Goal: Task Accomplishment & Management: Manage account settings

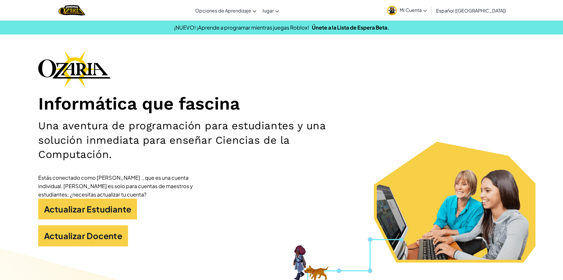
click at [418, 6] on link "Mi Cuenta" at bounding box center [406, 10] width 45 height 18
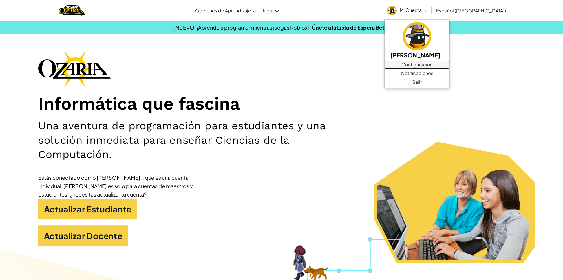
click at [432, 64] on link "Configuración" at bounding box center [417, 64] width 65 height 9
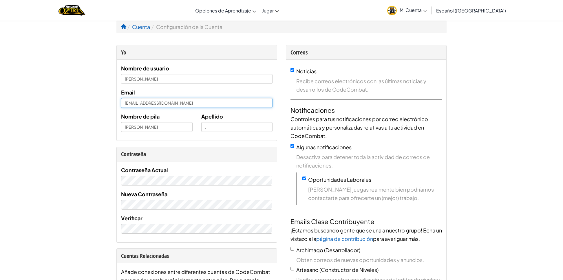
click at [196, 104] on input "[EMAIL_ADDRESS][DOMAIN_NAME]" at bounding box center [197, 103] width 152 height 10
type input "g"
type input "[EMAIL_ADDRESS][DOMAIN_NAME]"
click at [206, 128] on input "." at bounding box center [237, 127] width 72 height 10
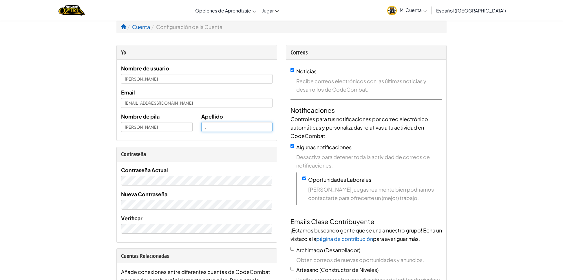
type input "[PERSON_NAME]"
click at [169, 130] on input "[PERSON_NAME]" at bounding box center [157, 127] width 72 height 10
type input "Gael"
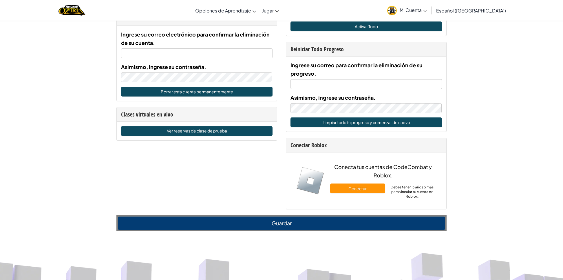
scroll to position [330, 0]
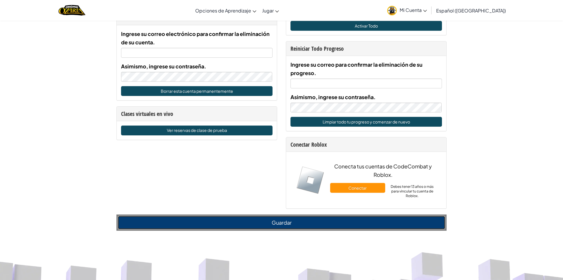
click at [160, 223] on button "Guardar" at bounding box center [281, 222] width 327 height 13
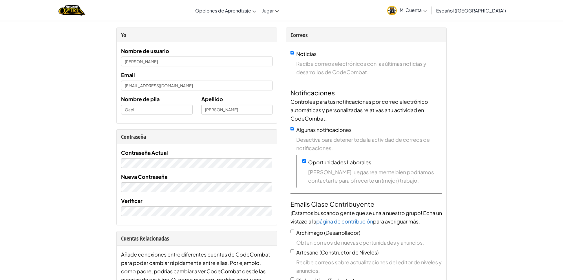
scroll to position [0, 0]
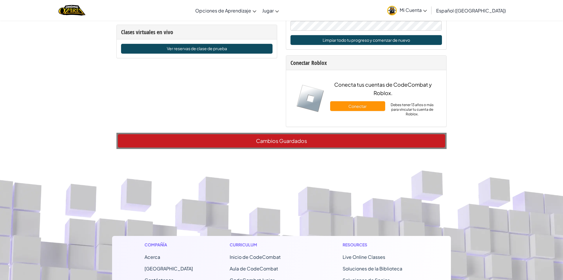
scroll to position [417, 0]
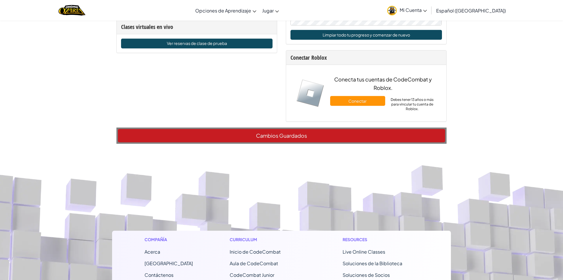
click at [268, 137] on div "Cambios Guardados" at bounding box center [281, 135] width 330 height 16
click at [283, 136] on div "Cambios Guardados" at bounding box center [281, 135] width 330 height 16
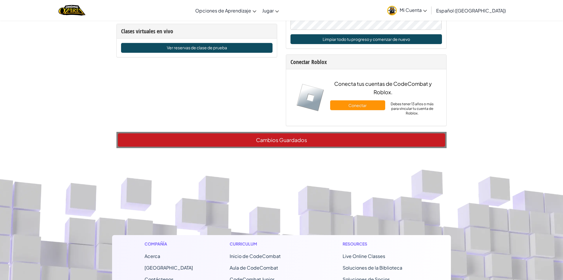
scroll to position [395, 0]
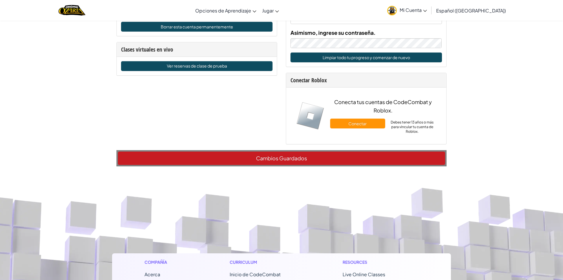
click at [269, 158] on div "Cambios Guardados" at bounding box center [281, 158] width 330 height 16
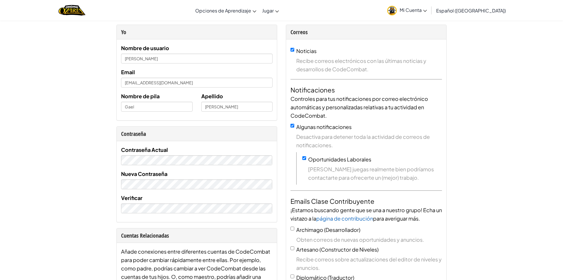
scroll to position [0, 0]
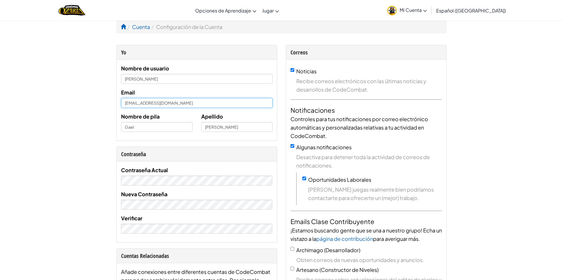
click at [203, 104] on input "[EMAIL_ADDRESS][DOMAIN_NAME]" at bounding box center [197, 103] width 152 height 10
type input "[EMAIL_ADDRESS][DOMAIN_NAME]"
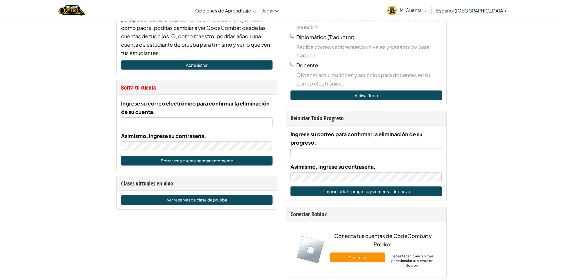
scroll to position [243, 0]
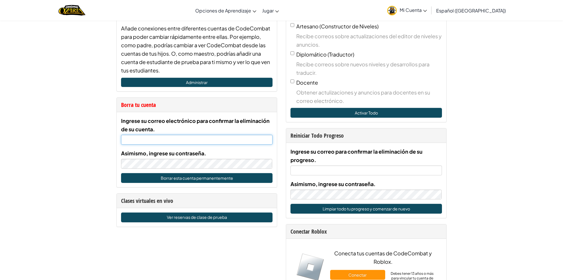
click at [157, 140] on input "Ingrese su correo electrónico para confirmar la eliminación de su cuenta." at bounding box center [197, 140] width 152 height 10
click at [132, 106] on div "Borra tu cuenta" at bounding box center [197, 105] width 152 height 8
click at [142, 139] on input "Ingrese su correo electrónico para confirmar la eliminación de su cuenta." at bounding box center [197, 140] width 152 height 10
type input "[EMAIL_ADDRESS][DOMAIN_NAME]"
click at [74, 138] on div "Cuenta Configuración de la Cuenta Yo Nombre de usuario [PERSON_NAME] Email [EMA…" at bounding box center [281, 207] width 563 height 861
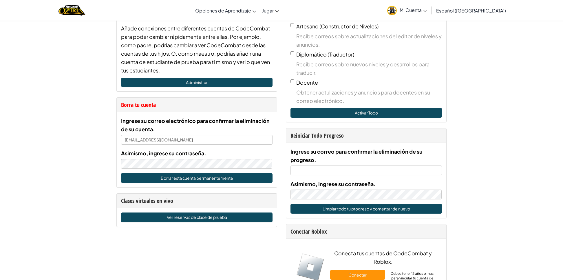
scroll to position [226, 0]
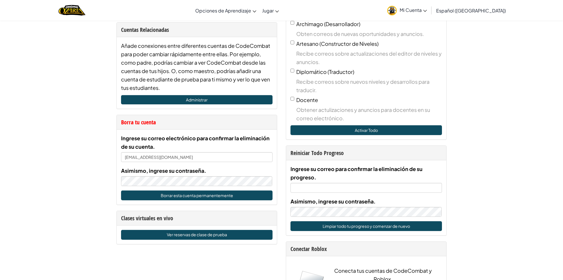
click at [137, 123] on div "Borra tu cuenta" at bounding box center [197, 122] width 152 height 8
click at [218, 194] on button "Borrar esta cuenta permanentemente" at bounding box center [197, 195] width 152 height 10
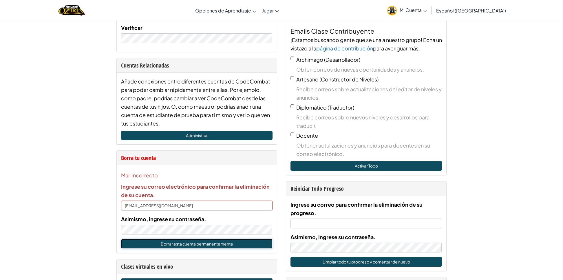
scroll to position [199, 0]
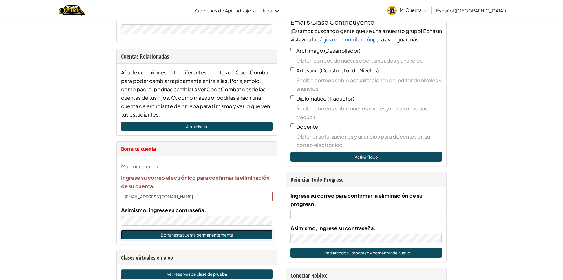
click at [176, 234] on button "Borrar esta cuenta permanentemente" at bounding box center [197, 235] width 152 height 10
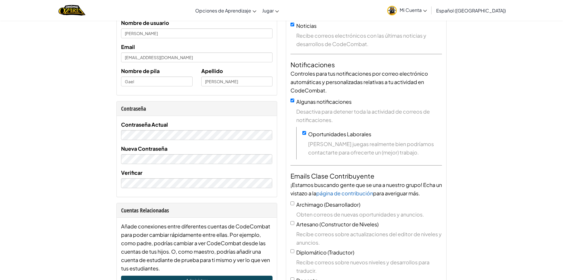
scroll to position [47, 0]
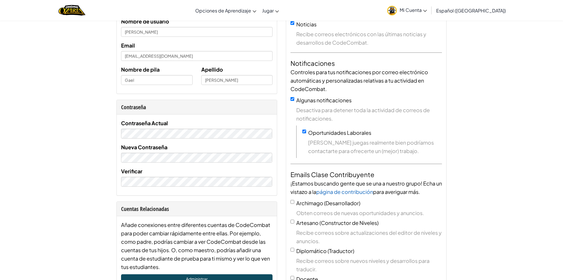
click at [189, 57] on input "[EMAIL_ADDRESS][DOMAIN_NAME]" at bounding box center [197, 56] width 152 height 10
type input "g"
click at [153, 55] on input "[EMAIL_ADDRESS][DOMAIN_NAME]" at bounding box center [197, 56] width 152 height 10
type input "[EMAIL_ADDRESS][DOMAIN_NAME]"
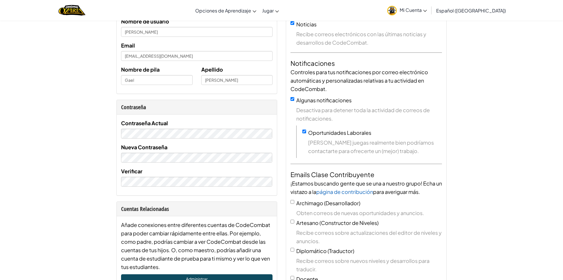
click at [216, 129] on div "Contraseña Actual" at bounding box center [197, 129] width 152 height 20
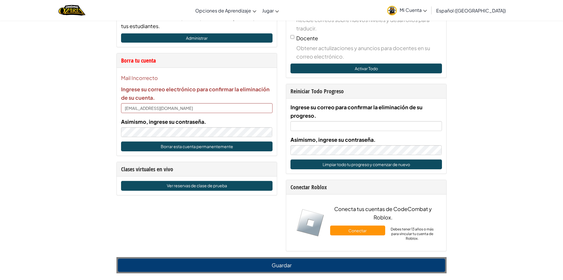
scroll to position [295, 0]
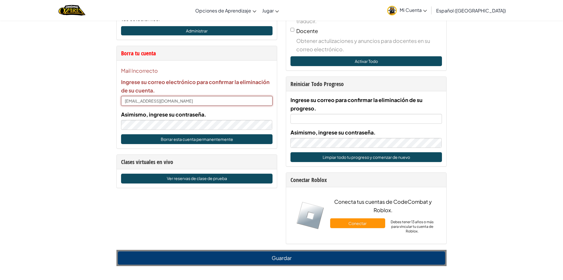
click at [141, 103] on input "[EMAIL_ADDRESS][DOMAIN_NAME]" at bounding box center [197, 101] width 152 height 10
click at [188, 100] on input "[EMAIL_ADDRESS][DOMAIN_NAME]" at bounding box center [197, 101] width 152 height 10
type input "g"
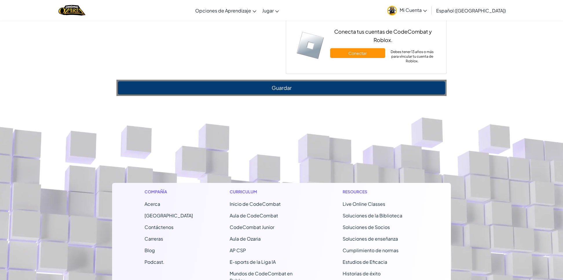
scroll to position [465, 0]
click at [260, 86] on button "Guardar" at bounding box center [281, 87] width 327 height 13
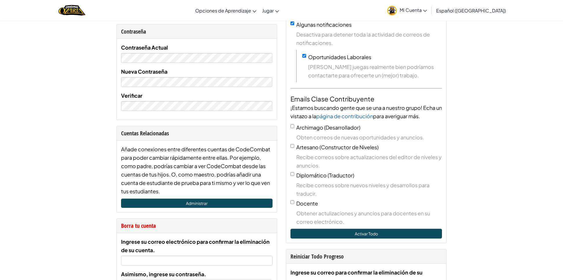
scroll to position [0, 0]
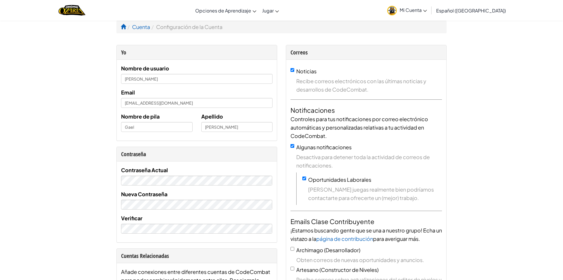
click at [427, 10] on span "Mi Cuenta" at bounding box center [413, 10] width 27 height 6
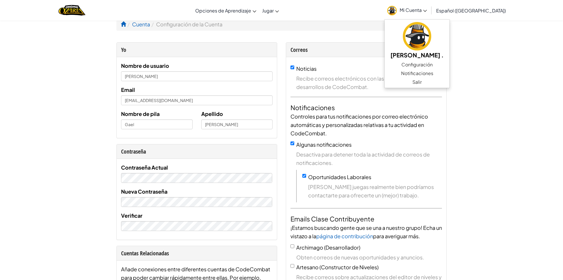
scroll to position [2, 0]
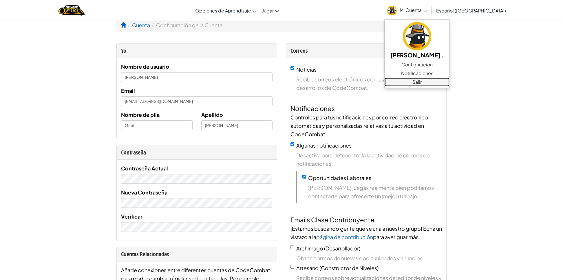
click at [434, 81] on link "Salir" at bounding box center [417, 82] width 65 height 9
